Goal: Task Accomplishment & Management: Use online tool/utility

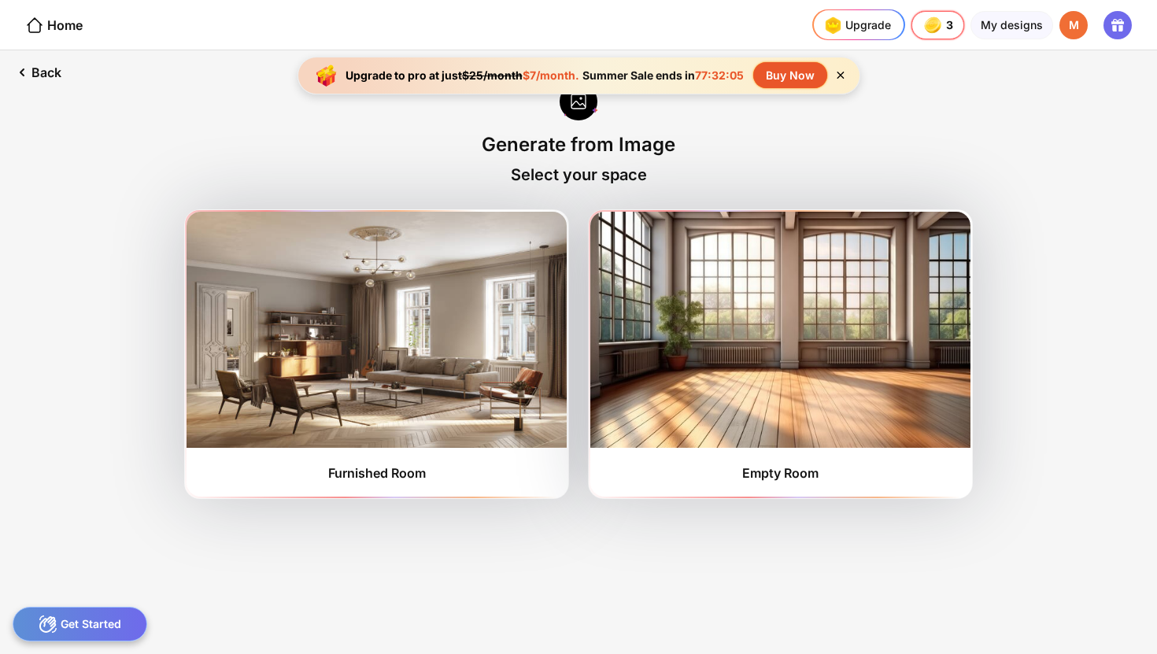
click at [845, 84] on div "Upgrade to pro at just $25/month $7/month. Summer Sale ends in 77:32:05 Buy Now" at bounding box center [579, 76] width 563 height 38
click at [843, 73] on icon at bounding box center [840, 75] width 7 height 7
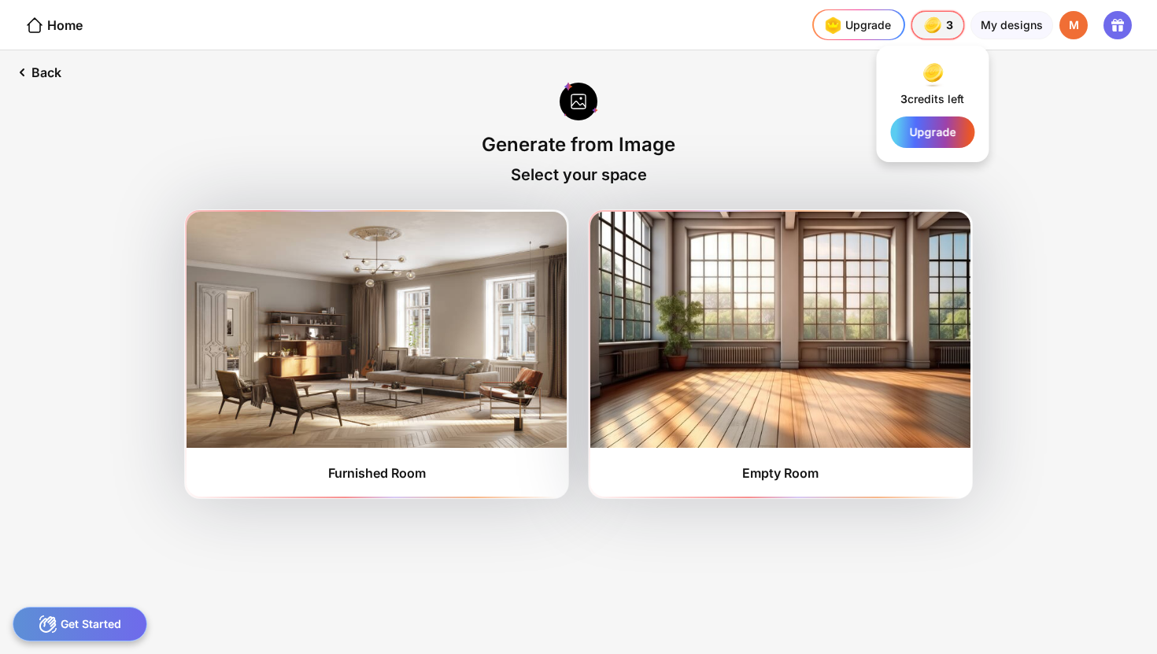
click at [960, 29] on div "3 3 3" at bounding box center [938, 25] width 53 height 28
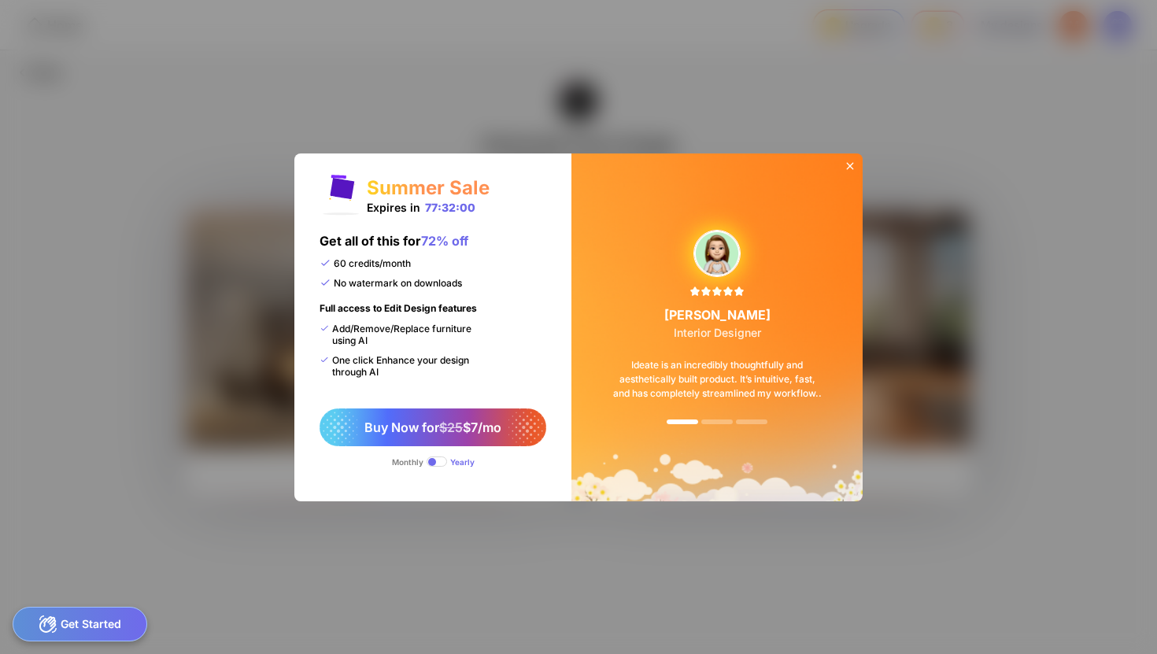
click at [850, 166] on icon at bounding box center [850, 165] width 7 height 7
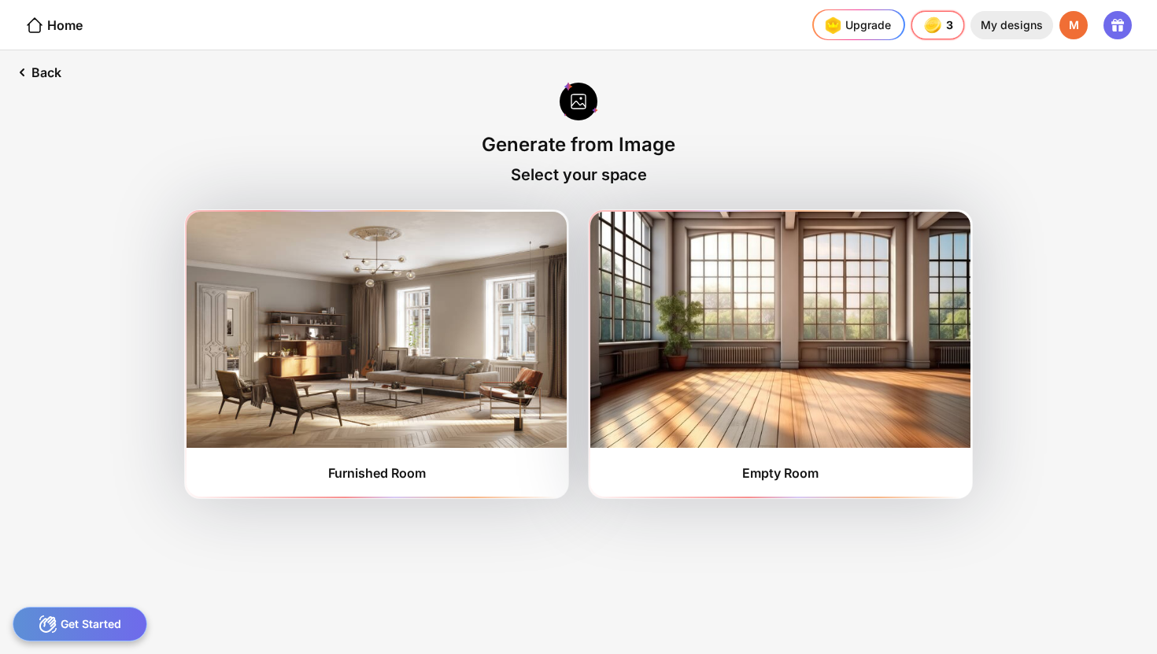
click at [1006, 24] on div "My designs" at bounding box center [1012, 25] width 83 height 28
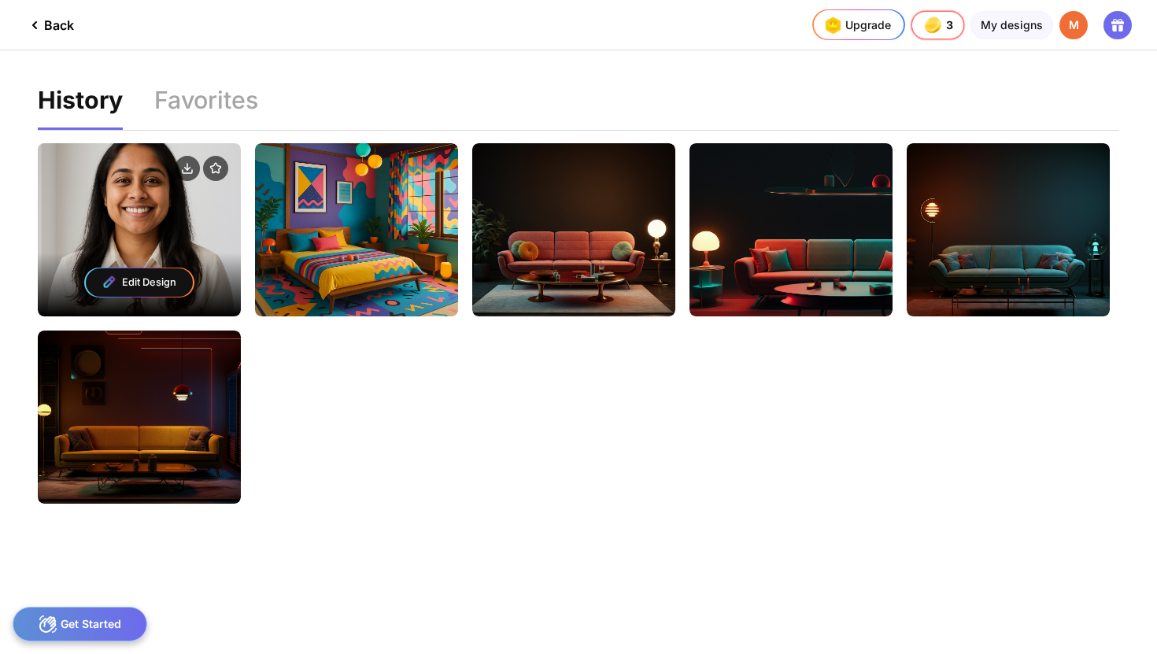
click at [155, 279] on div "Edit Design" at bounding box center [139, 283] width 107 height 28
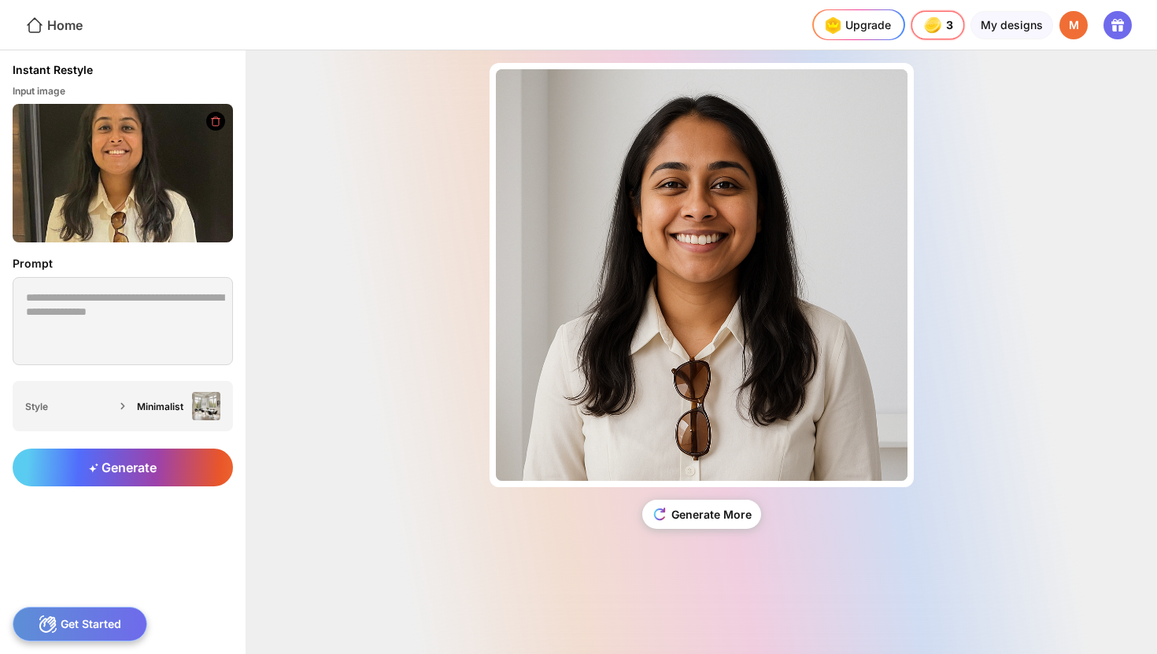
click at [67, 26] on div "Home" at bounding box center [53, 25] width 57 height 19
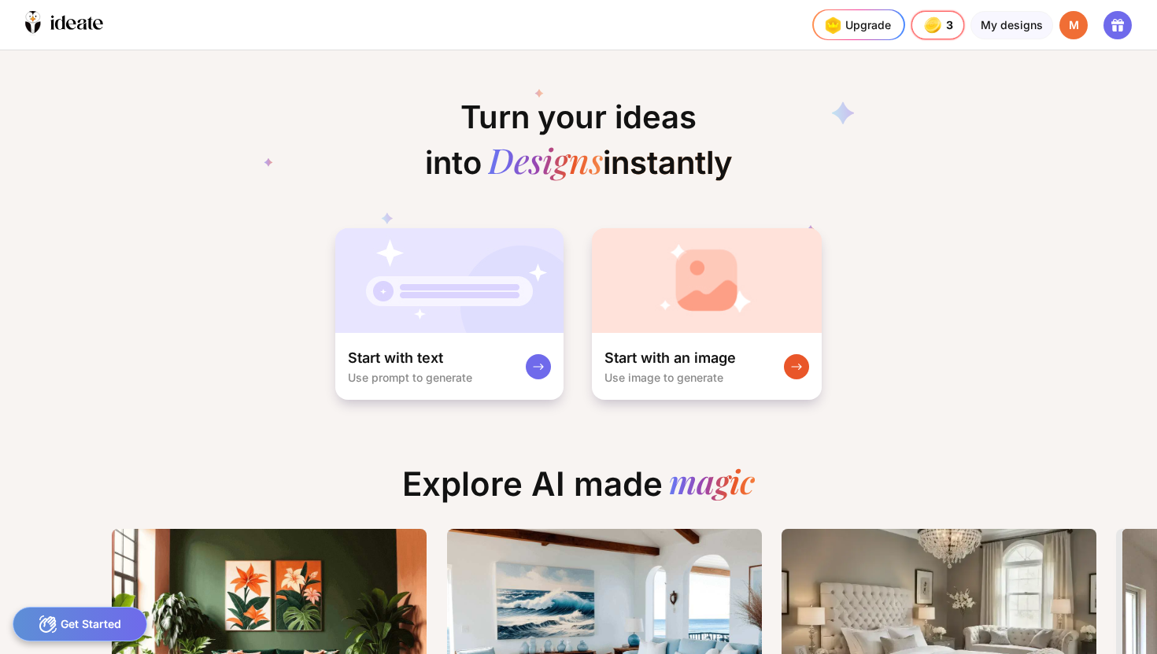
click at [1124, 28] on icon at bounding box center [1118, 25] width 19 height 19
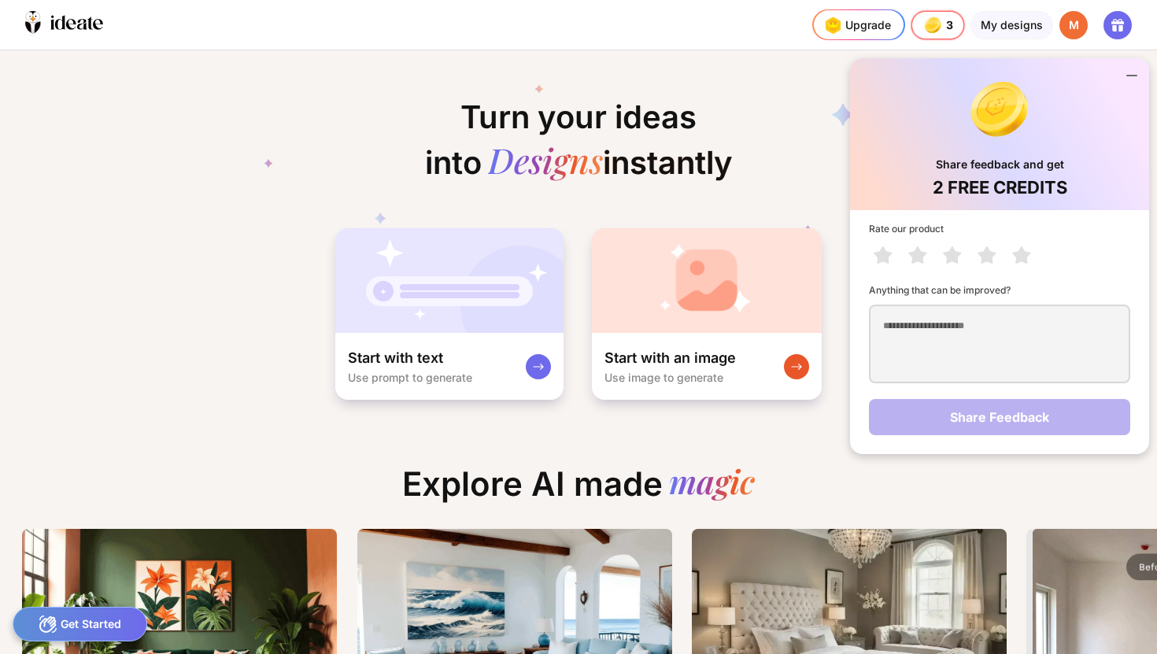
click at [423, 125] on icon at bounding box center [579, 162] width 630 height 189
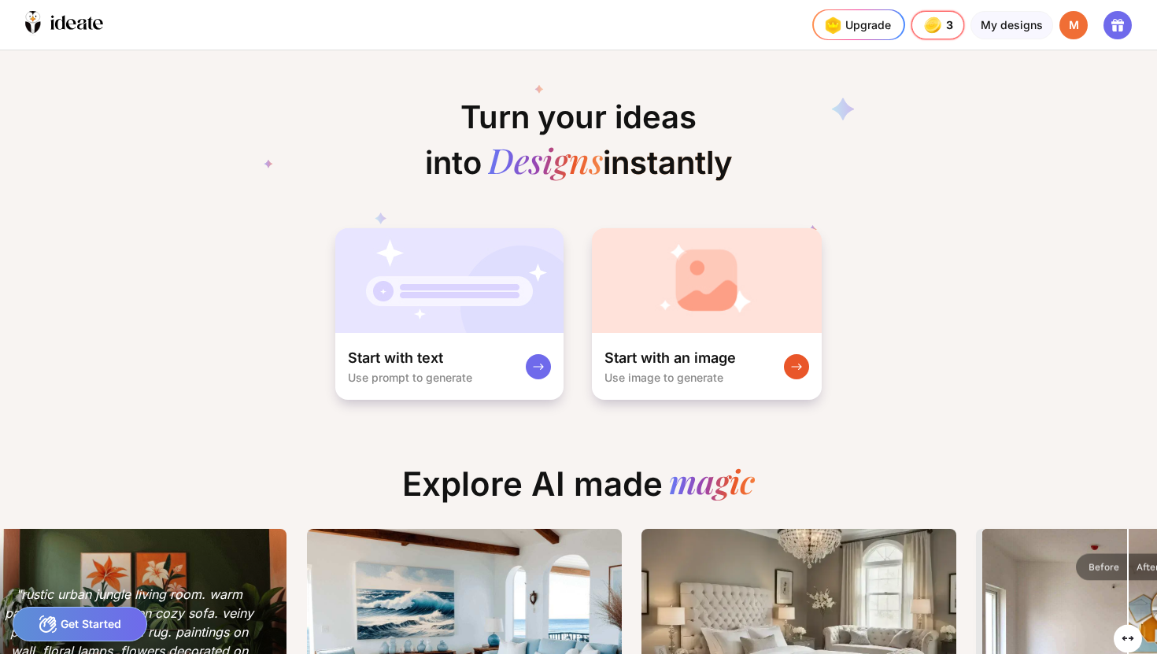
click at [204, 581] on div ""rustic urban jungle living room. warm palette walls. dark green cozy sofa. vei…" at bounding box center [129, 639] width 315 height 220
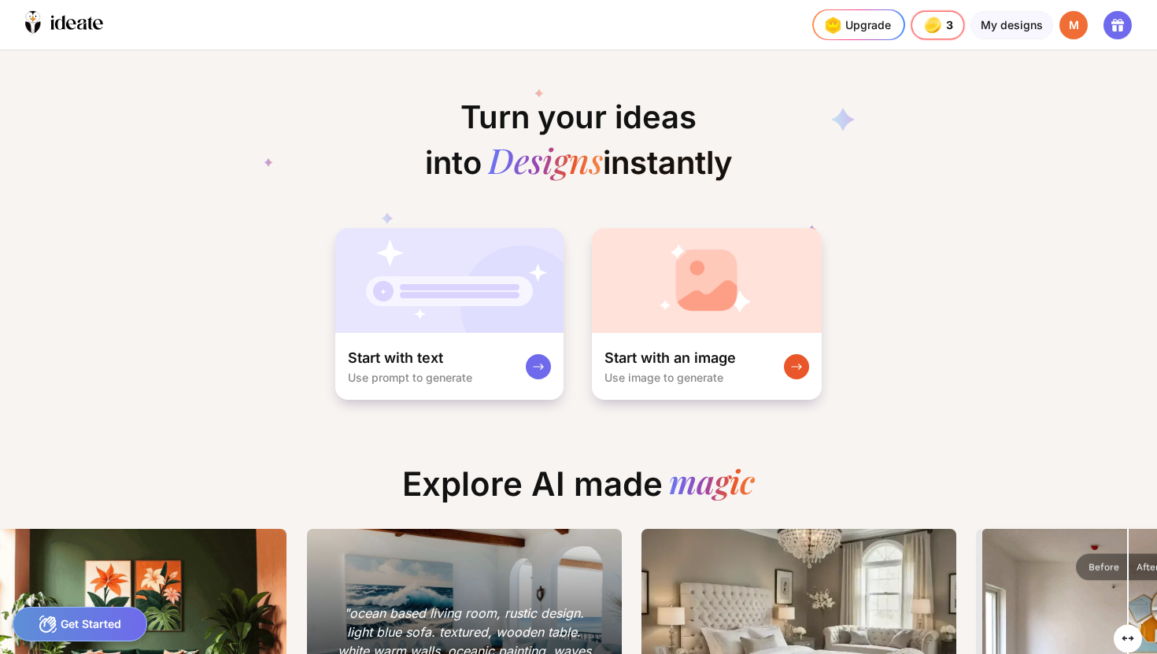
click at [457, 604] on div ""ocean based living room, rustic design. light blue sofa. textured, wooden tabl…" at bounding box center [464, 642] width 265 height 76
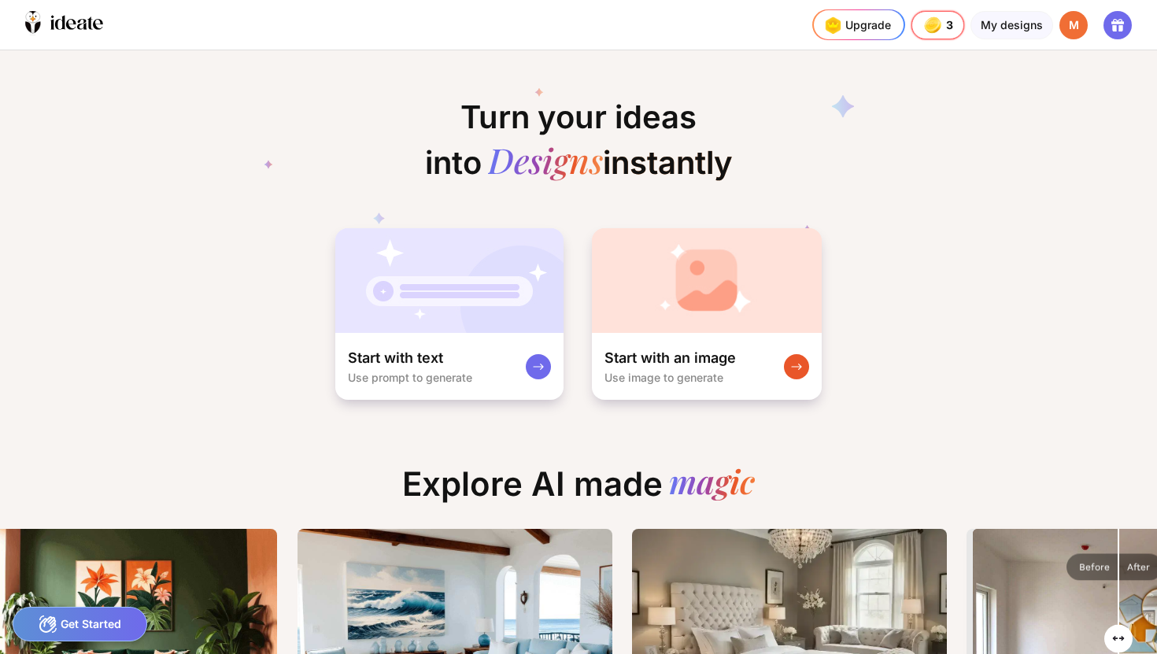
click at [80, 620] on div "Get Started" at bounding box center [80, 624] width 135 height 35
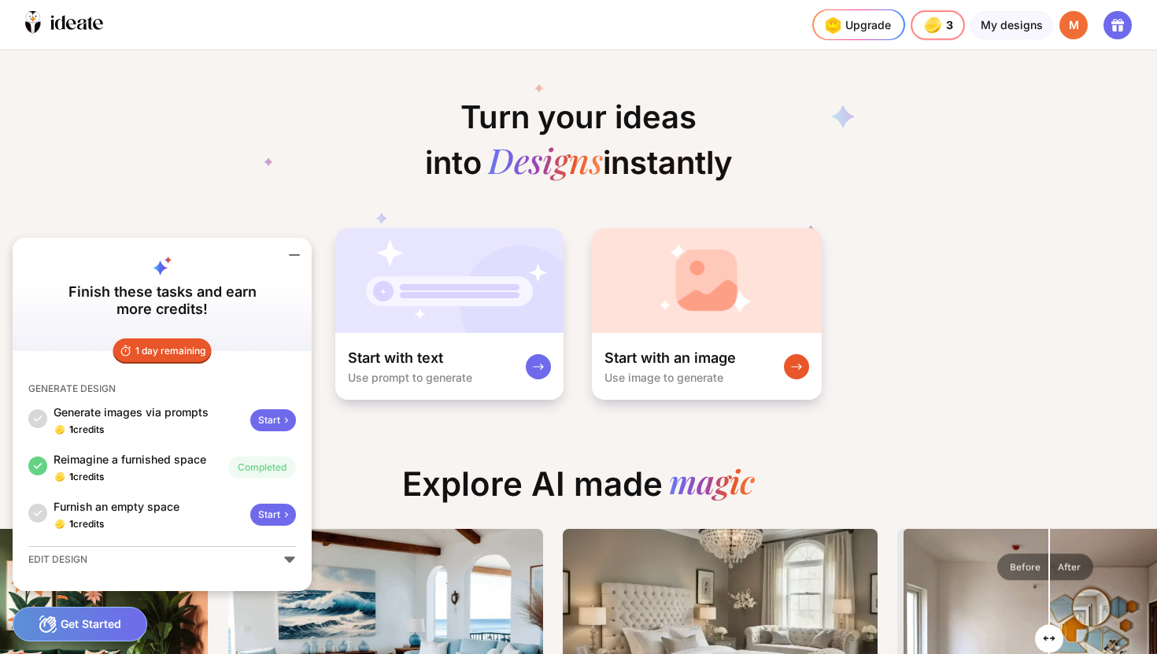
click at [330, 139] on icon at bounding box center [579, 162] width 630 height 189
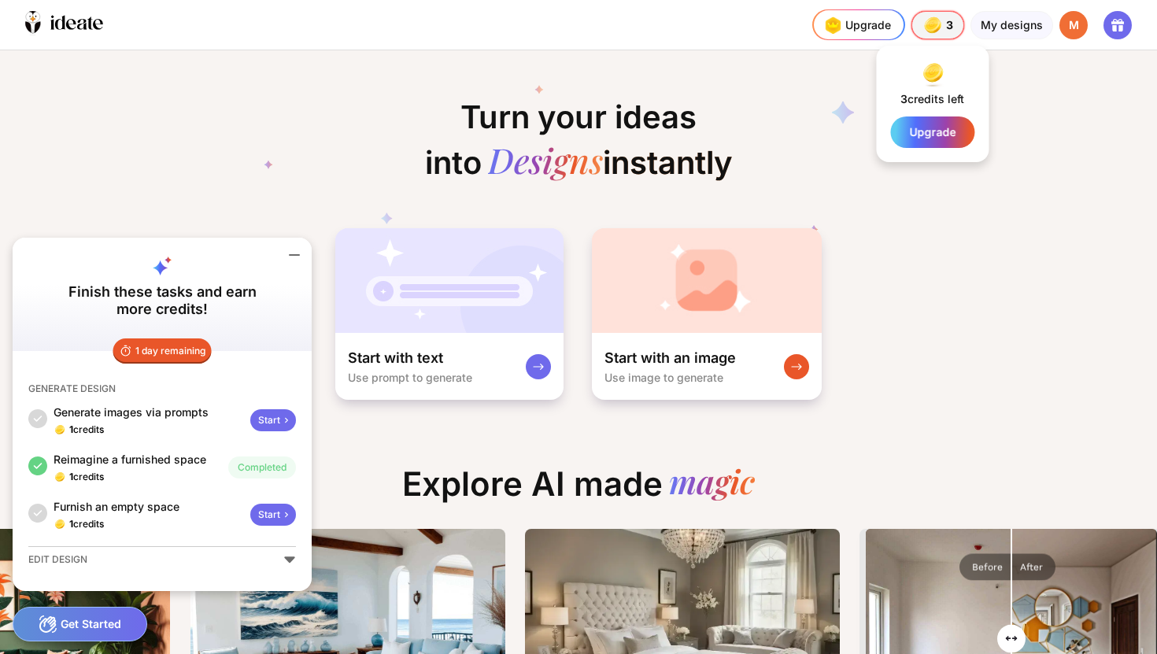
click at [918, 25] on div "3 3 3" at bounding box center [938, 25] width 53 height 28
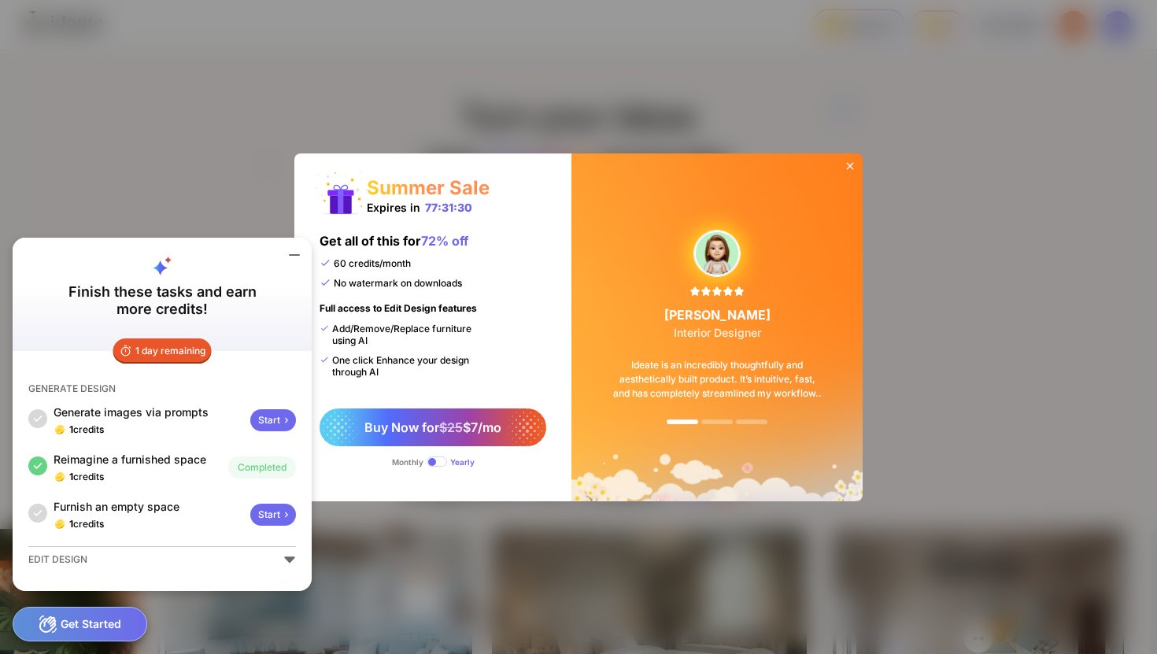
click at [857, 165] on div at bounding box center [850, 168] width 25 height 28
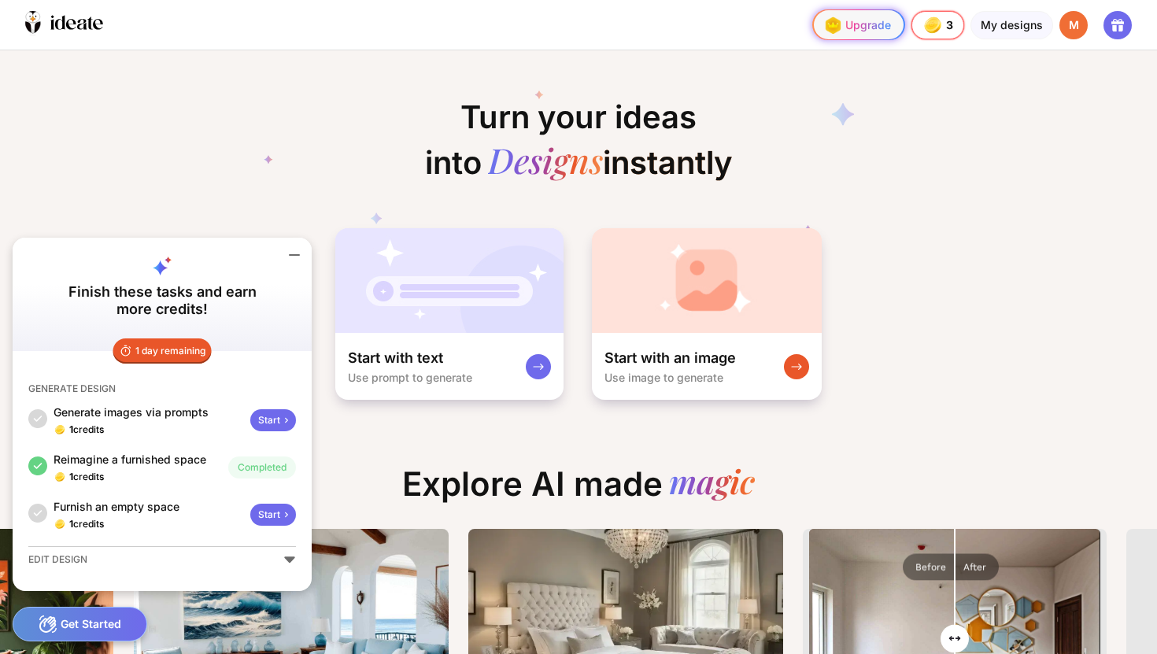
click at [863, 20] on div "Upgrade" at bounding box center [855, 25] width 71 height 25
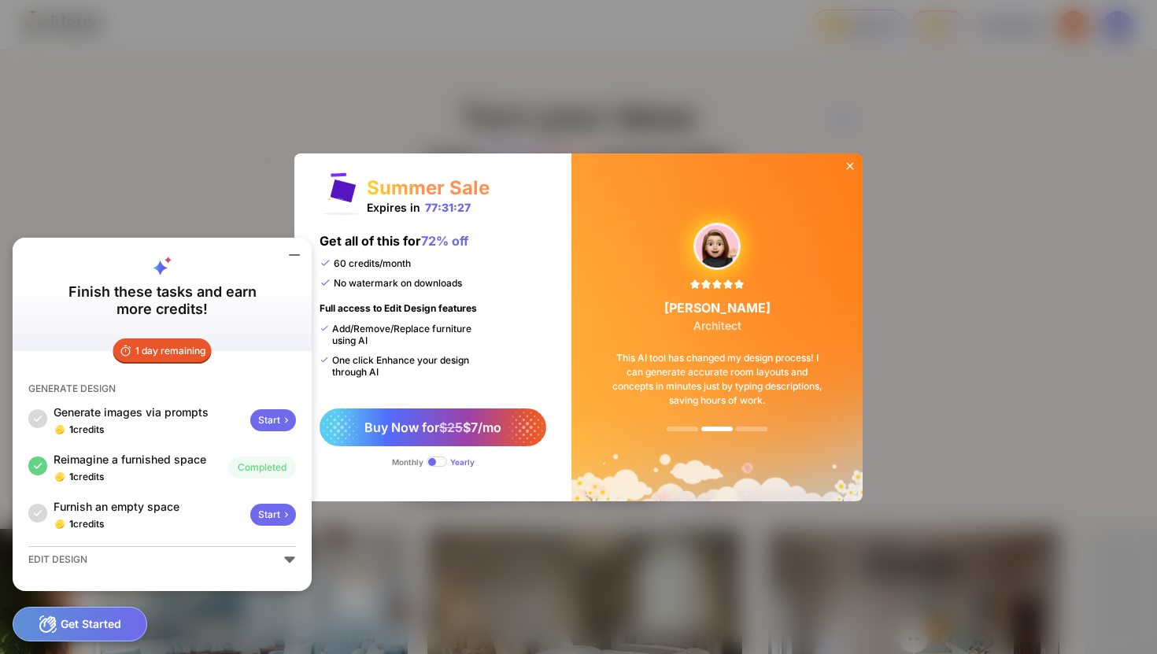
click at [848, 169] on icon at bounding box center [850, 166] width 13 height 13
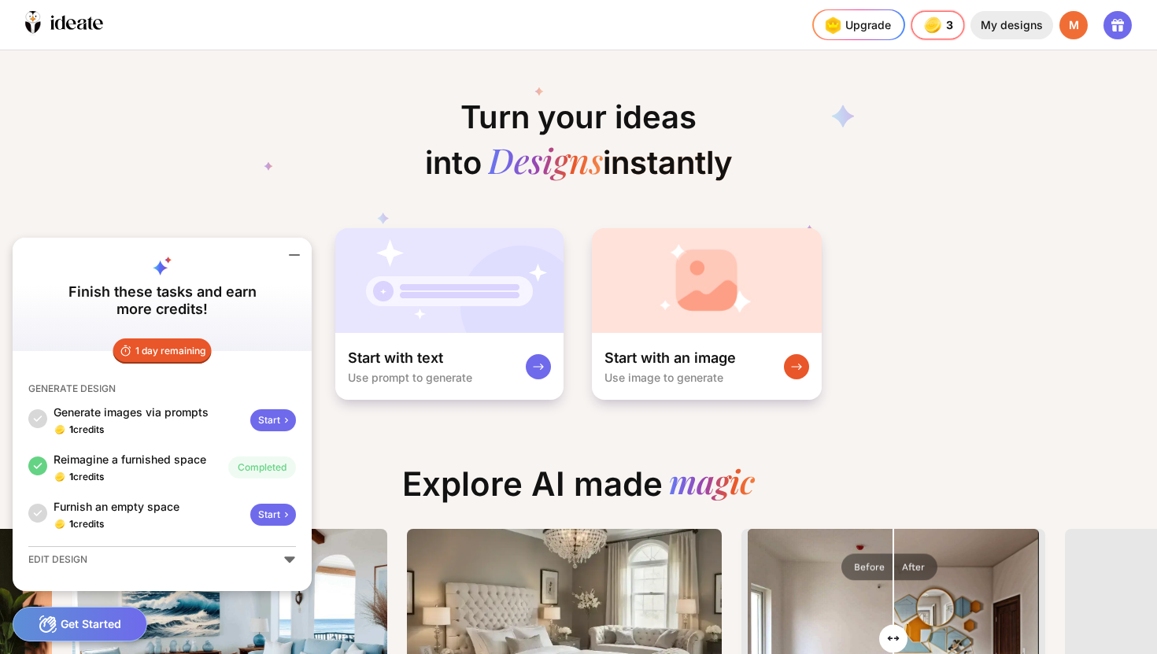
click at [1017, 36] on div "My designs" at bounding box center [1012, 25] width 83 height 28
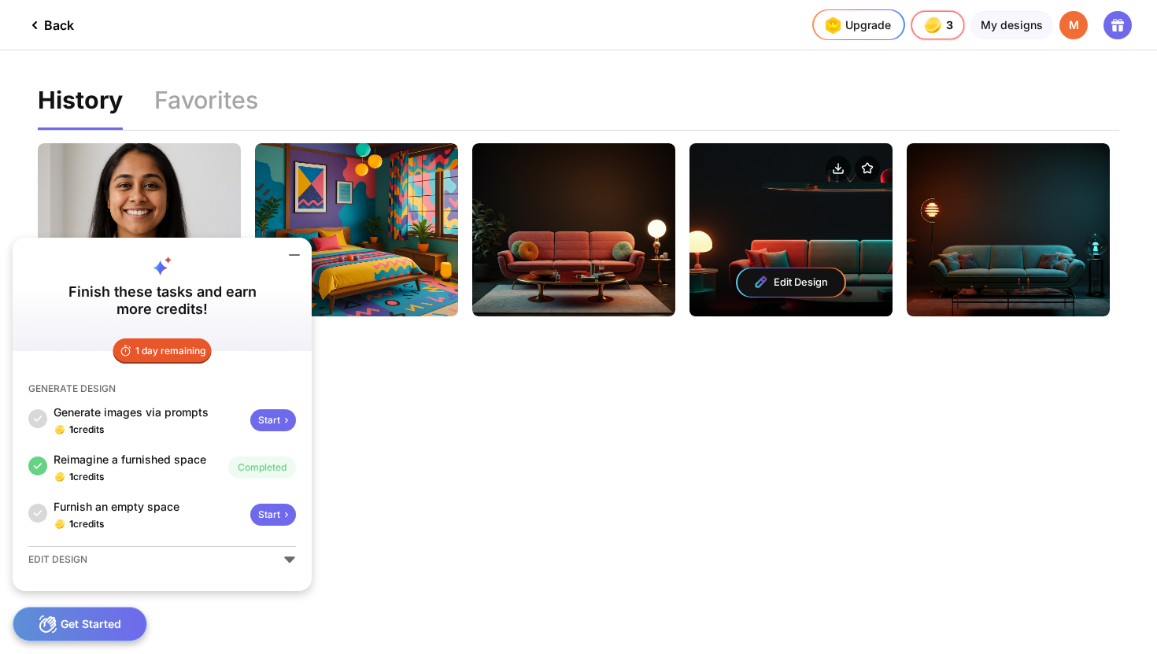
click at [843, 222] on div "Edit Design" at bounding box center [791, 229] width 203 height 173
click at [790, 239] on div "Edit Design" at bounding box center [791, 229] width 203 height 173
click at [783, 291] on div "Edit Design" at bounding box center [791, 283] width 107 height 28
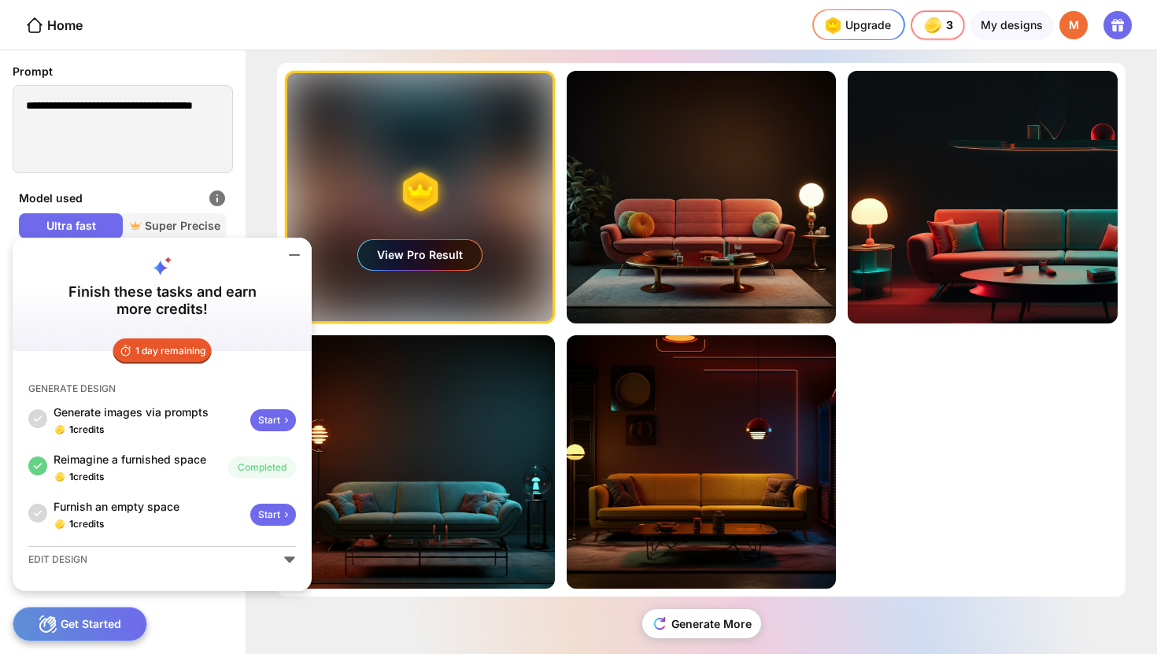
click at [302, 253] on icon at bounding box center [294, 255] width 19 height 19
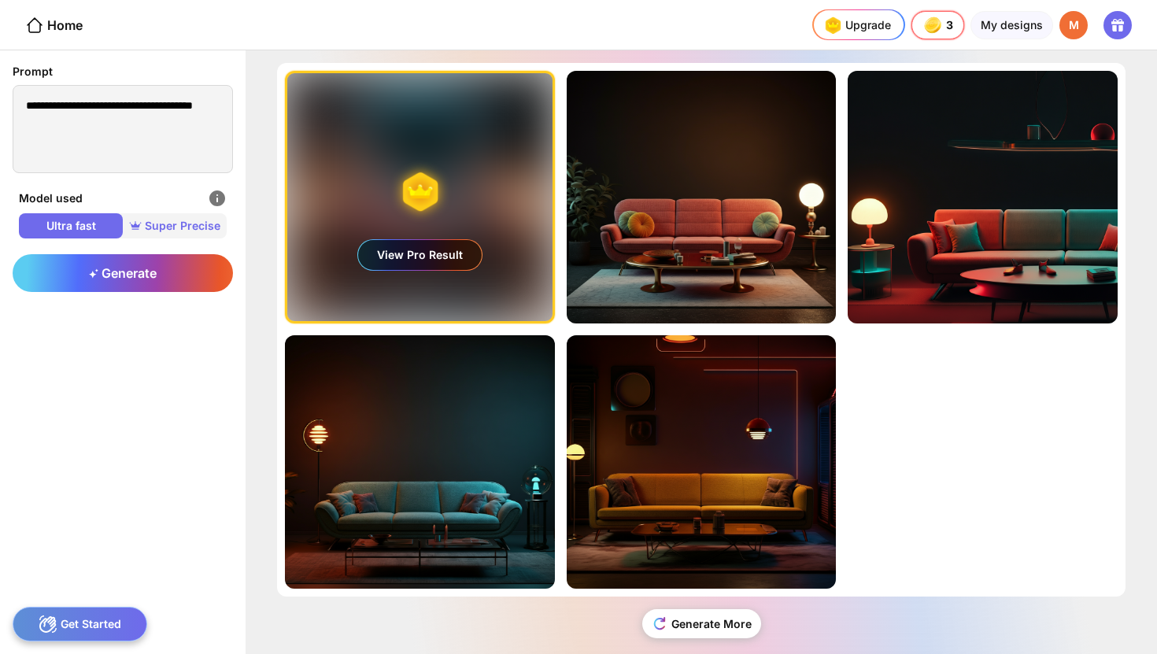
click at [191, 224] on span "Super Precise" at bounding box center [175, 226] width 104 height 16
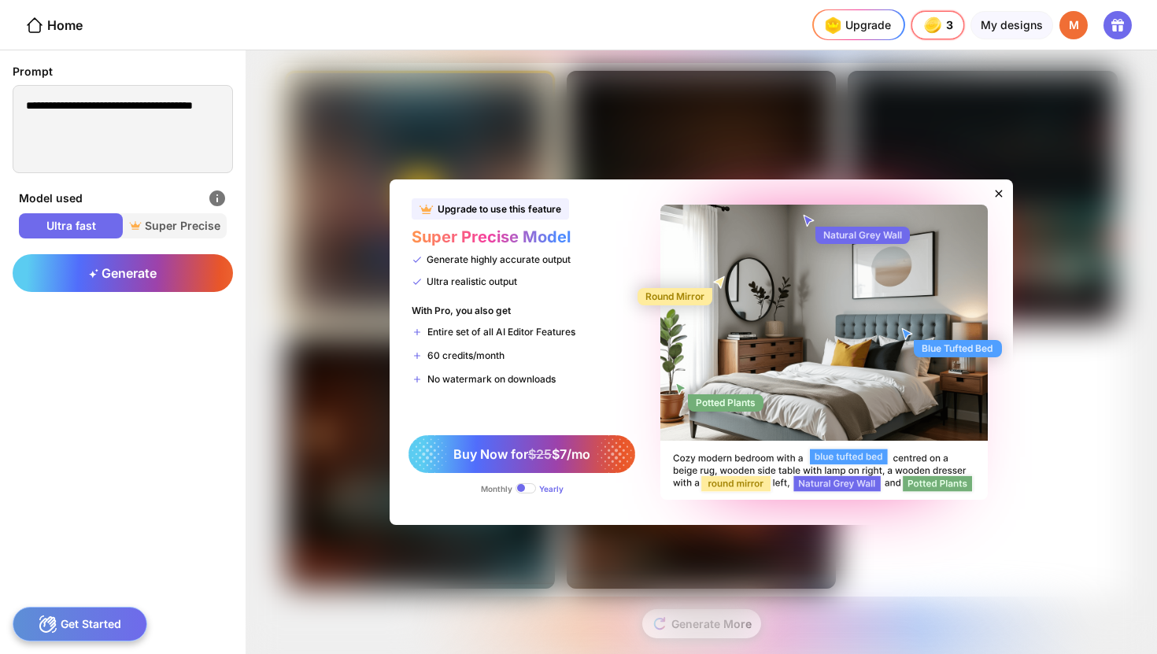
click at [993, 194] on icon at bounding box center [999, 193] width 13 height 13
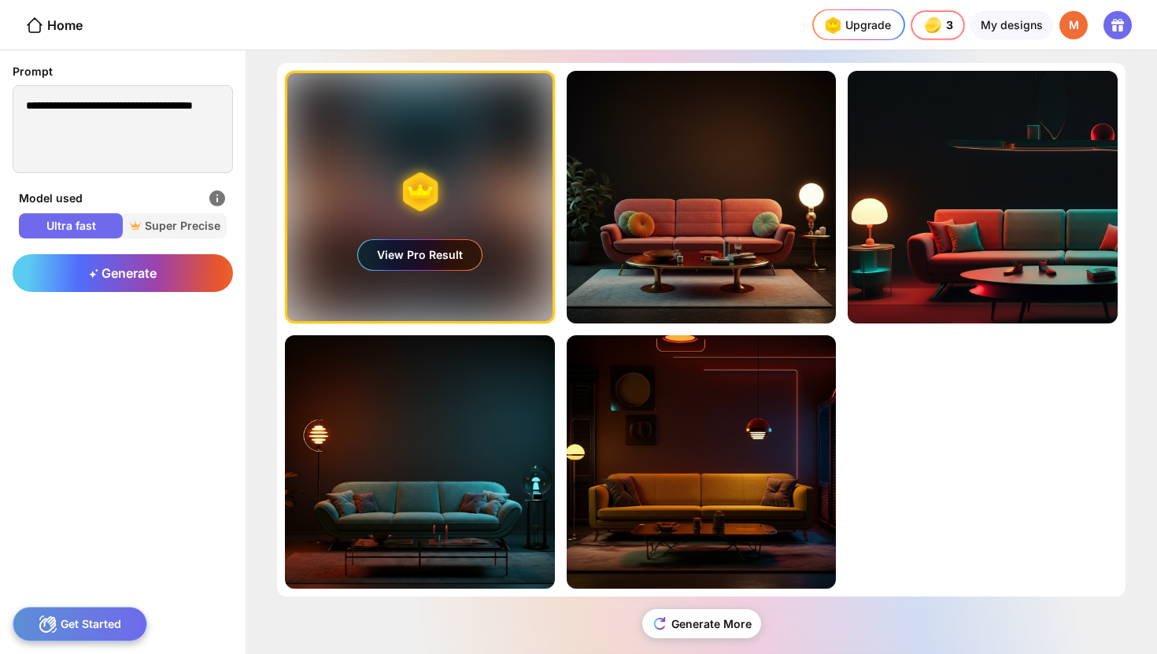
click at [672, 636] on div "Generate More" at bounding box center [701, 630] width 849 height 67
